Goal: Find contact information: Find contact information

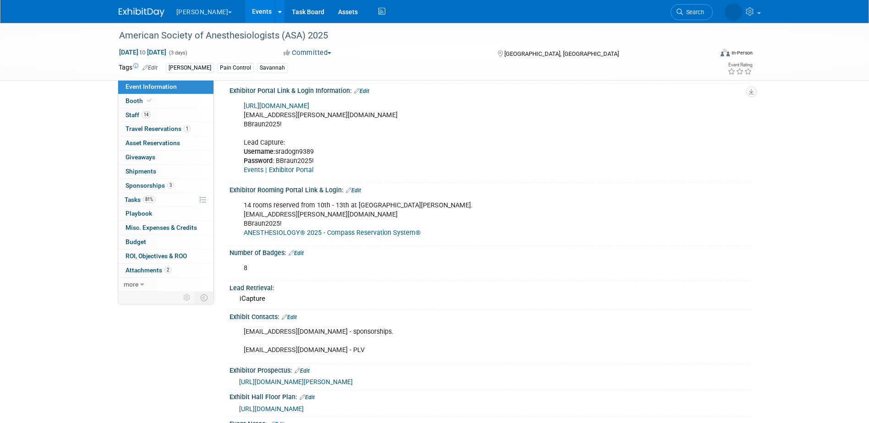
scroll to position [275, 0]
click at [245, 11] on link "Events" at bounding box center [261, 11] width 33 height 23
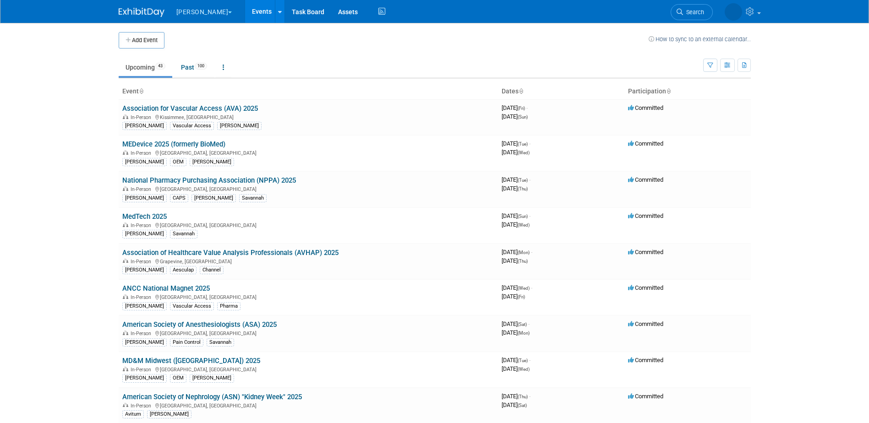
scroll to position [222, 0]
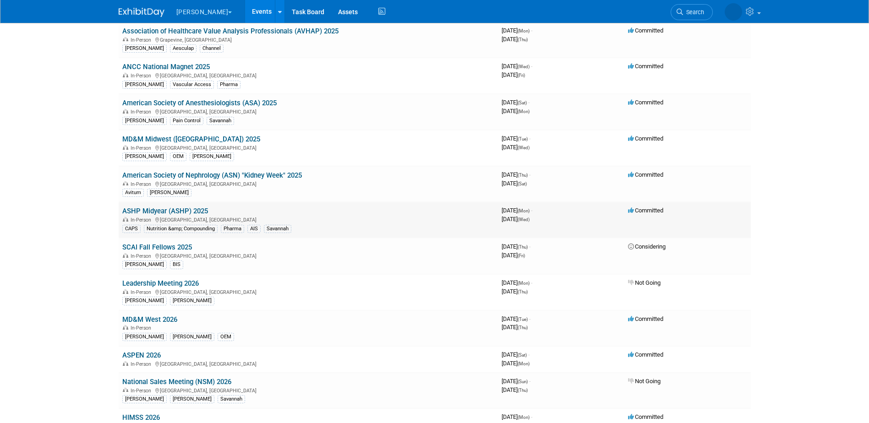
click at [203, 210] on link "ASHP Midyear (ASHP) 2025" at bounding box center [165, 211] width 86 height 8
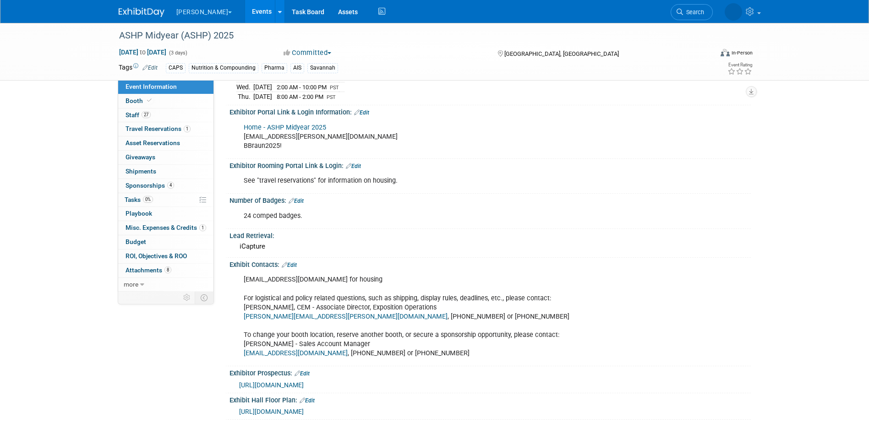
scroll to position [229, 0]
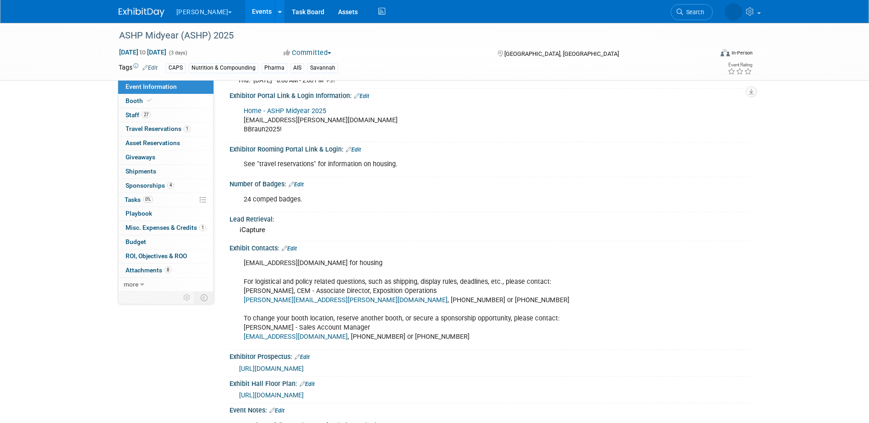
click at [289, 334] on link "[EMAIL_ADDRESS][DOMAIN_NAME]" at bounding box center [296, 337] width 104 height 8
drag, startPoint x: 241, startPoint y: 335, endPoint x: 330, endPoint y: 341, distance: 89.1
click at [330, 341] on div "[EMAIL_ADDRESS][DOMAIN_NAME] for housing For logistical and policy related ques…" at bounding box center [443, 300] width 413 height 92
copy link "[EMAIL_ADDRESS][DOMAIN_NAME]"
